Goal: Task Accomplishment & Management: Manage account settings

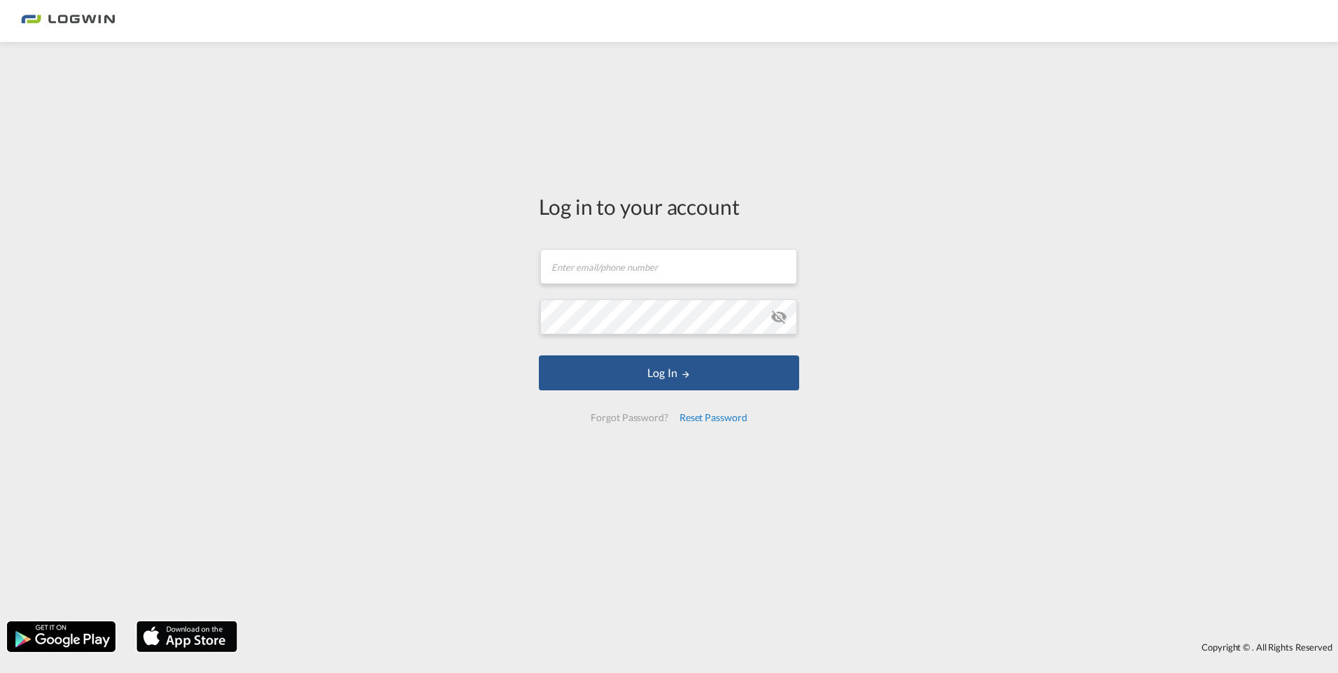
click at [700, 416] on div "Reset Password" at bounding box center [713, 417] width 79 height 25
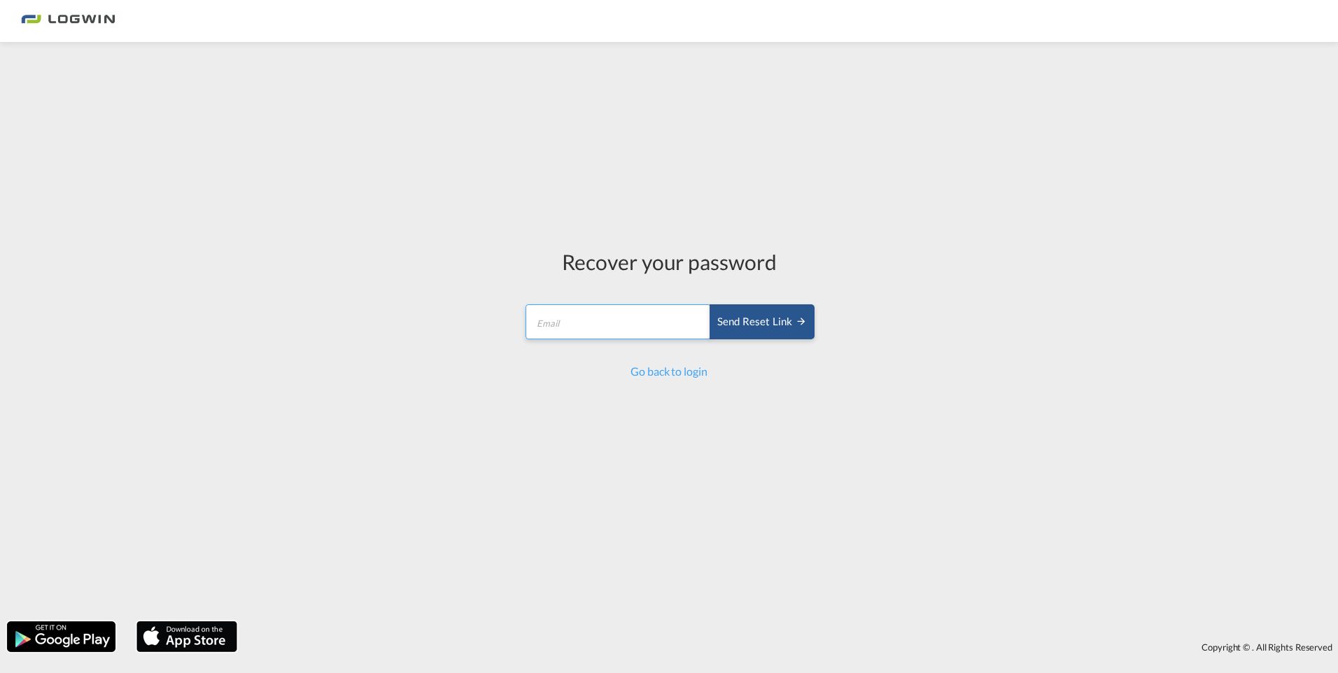
click at [555, 306] on input "email" at bounding box center [618, 321] width 185 height 35
click at [756, 328] on div "Send reset link" at bounding box center [762, 322] width 90 height 16
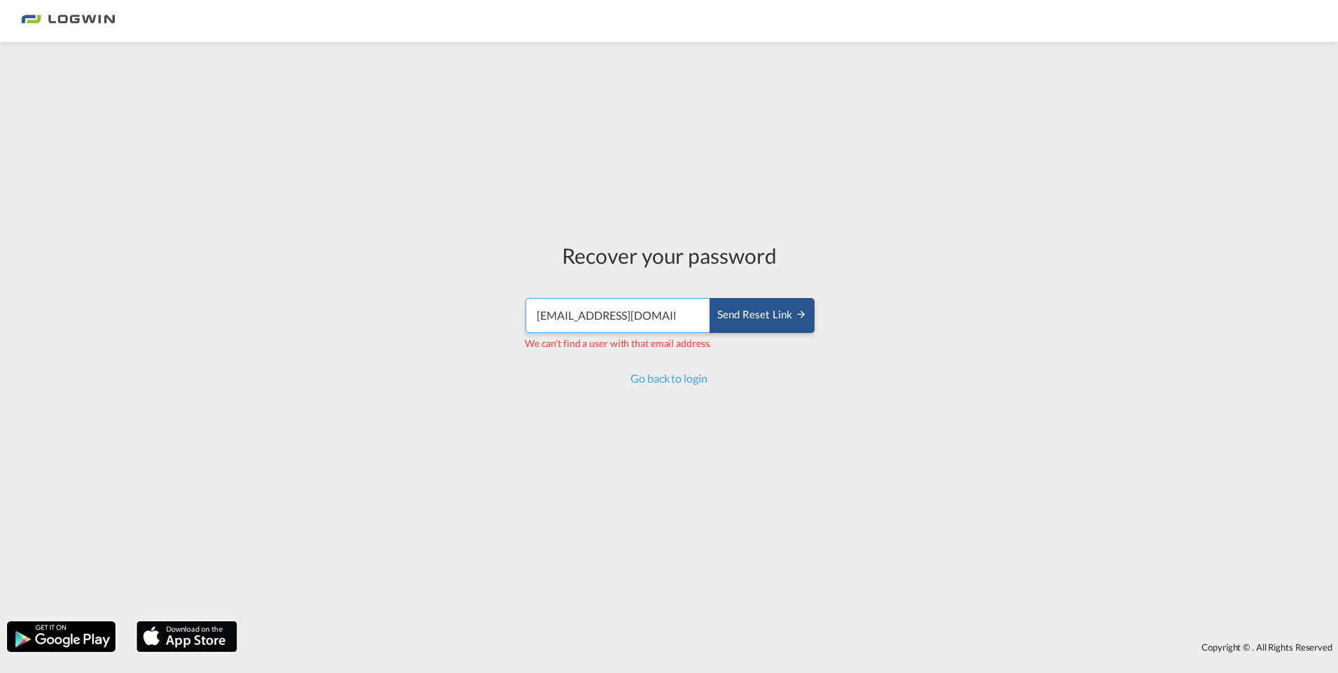
drag, startPoint x: 593, startPoint y: 316, endPoint x: 633, endPoint y: 322, distance: 41.0
click at [593, 316] on input "[EMAIL_ADDRESS][DOMAIN_NAME]" at bounding box center [618, 315] width 185 height 35
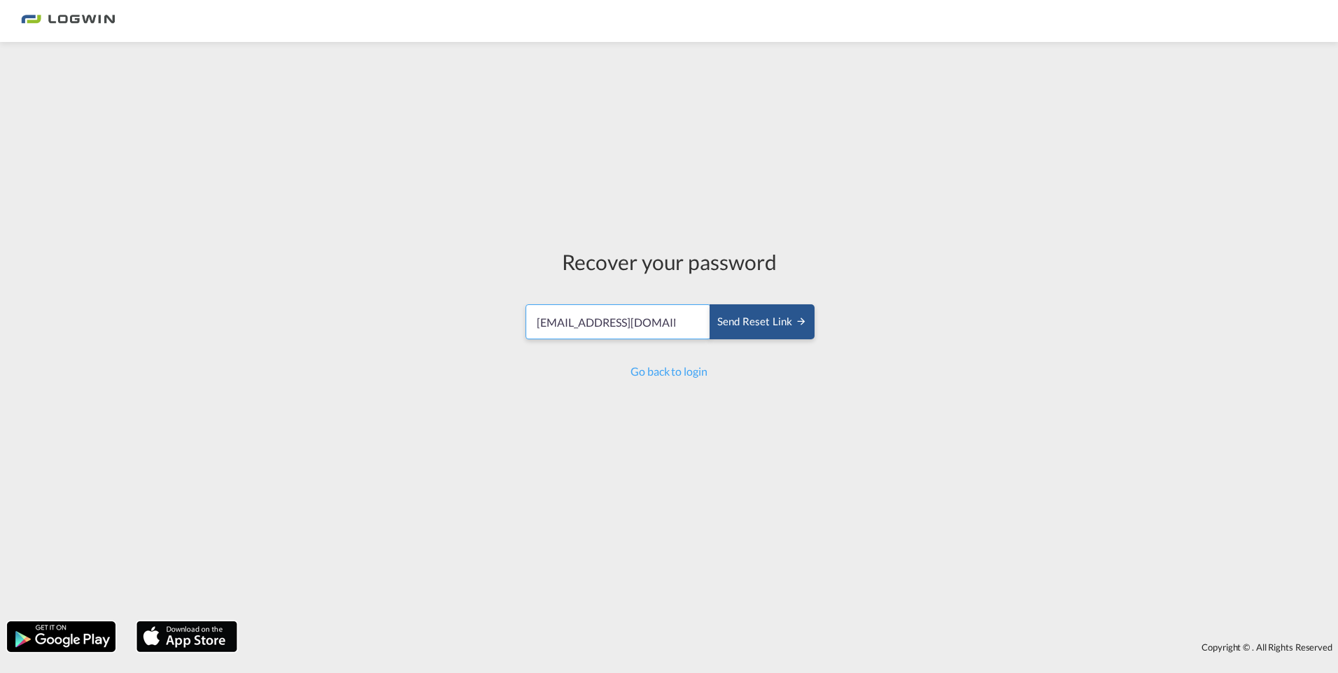
type input "[EMAIL_ADDRESS][DOMAIN_NAME]"
drag, startPoint x: 675, startPoint y: 326, endPoint x: 688, endPoint y: 326, distance: 12.6
click at [688, 326] on input "[EMAIL_ADDRESS][DOMAIN_NAME]" at bounding box center [618, 321] width 185 height 35
click at [686, 324] on input "[EMAIL_ADDRESS][DOMAIN_NAME]" at bounding box center [618, 321] width 185 height 35
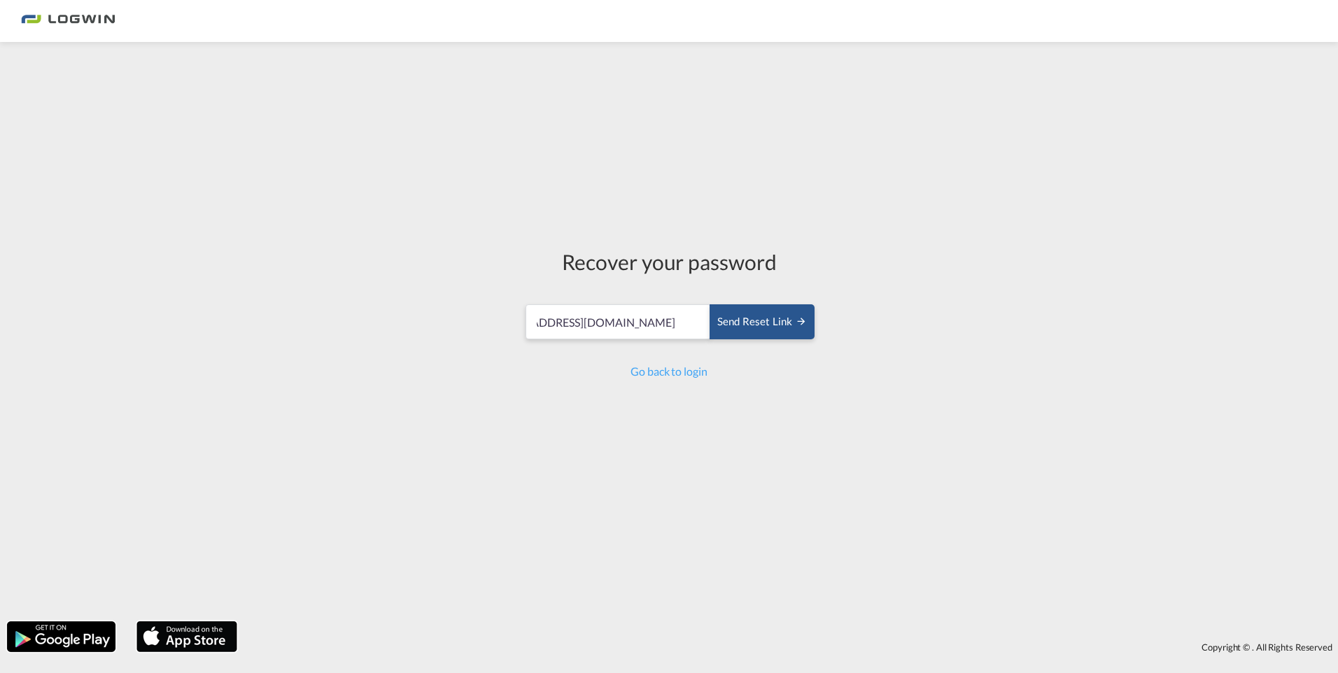
scroll to position [0, 0]
click at [883, 468] on div "Recover your password [EMAIL_ADDRESS][DOMAIN_NAME] Send reset link Send reset l…" at bounding box center [669, 332] width 1338 height 566
click at [756, 316] on div "Send reset link" at bounding box center [762, 322] width 90 height 16
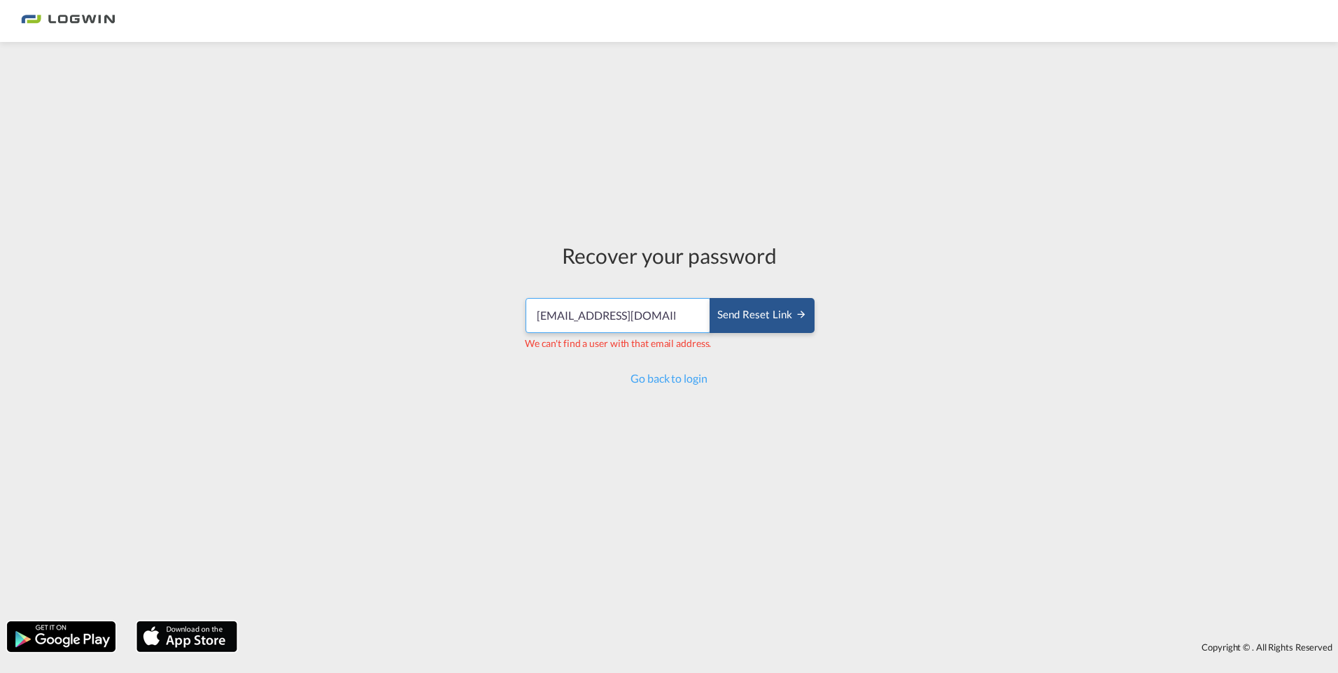
scroll to position [0, 48]
drag, startPoint x: 688, startPoint y: 315, endPoint x: 707, endPoint y: 317, distance: 19.0
click at [707, 317] on input "[EMAIL_ADDRESS][DOMAIN_NAME]" at bounding box center [618, 315] width 185 height 35
click at [976, 385] on div "Recover your password [EMAIL_ADDRESS][DOMAIN_NAME] Send reset link We can't fin…" at bounding box center [669, 332] width 1338 height 566
